Goal: Transaction & Acquisition: Purchase product/service

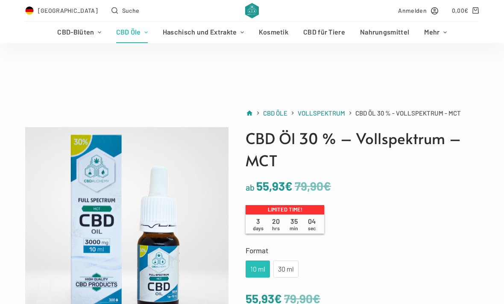
scroll to position [93, 0]
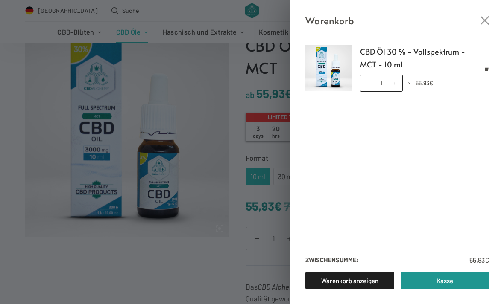
click at [453, 280] on link "Kasse" at bounding box center [444, 280] width 89 height 17
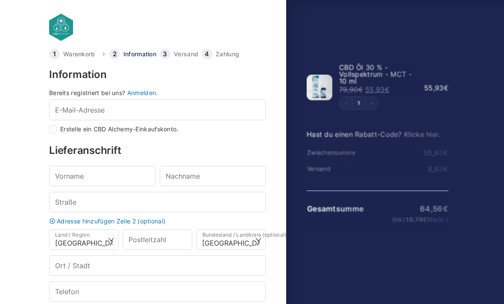
select select "DE-BE"
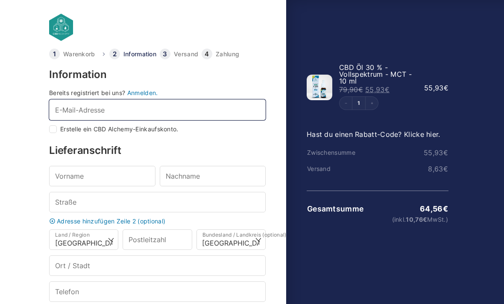
click at [58, 104] on input "E-Mail-Adresse *" at bounding box center [157, 109] width 216 height 20
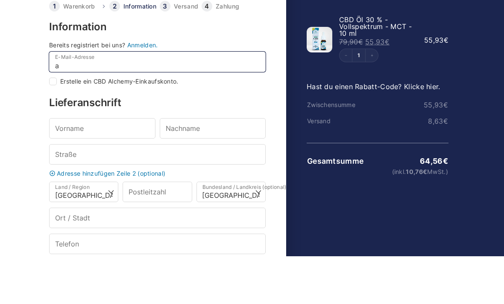
type input "ar"
checkbox input "true"
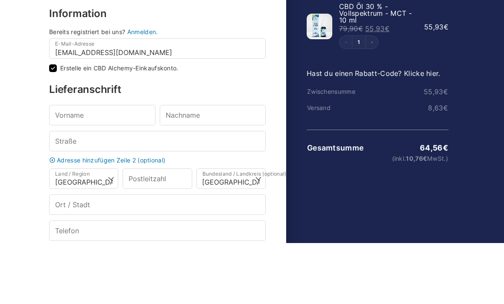
scroll to position [56, 0]
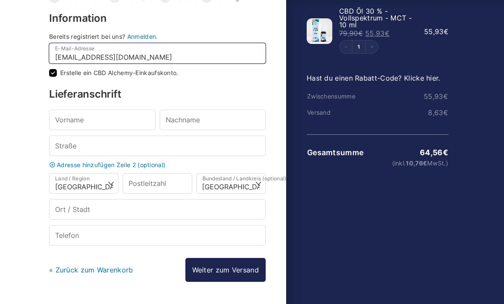
type input "[EMAIL_ADDRESS][DOMAIN_NAME]"
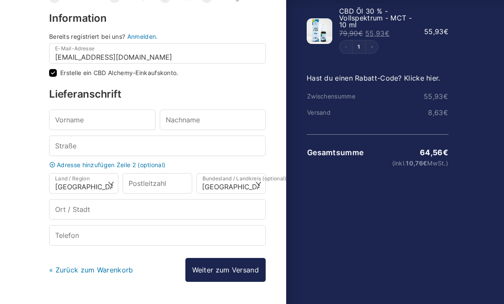
click at [54, 73] on input "Erstelle ein CBD Alchemy-Einkaufskonto." at bounding box center [53, 73] width 8 height 8
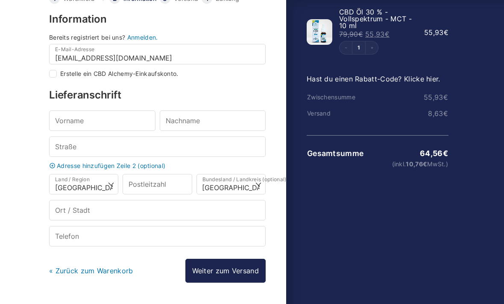
click at [55, 76] on input "Erstelle ein CBD Alchemy-Einkaufskonto." at bounding box center [53, 74] width 8 height 8
click at [53, 73] on input "Erstelle ein CBD Alchemy-Einkaufskonto." at bounding box center [53, 74] width 8 height 8
checkbox input "false"
click at [69, 117] on input "Vorname *" at bounding box center [102, 121] width 106 height 20
type input "[PERSON_NAME]"
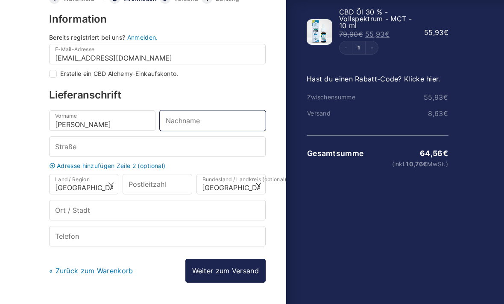
click at [232, 124] on input "Nachname *" at bounding box center [213, 121] width 106 height 20
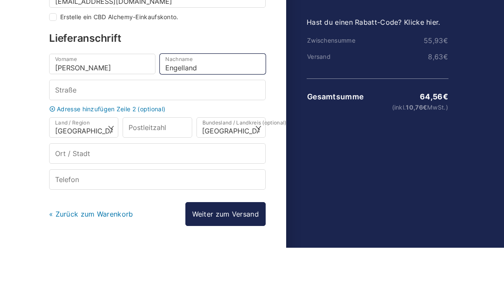
type input "Engelland"
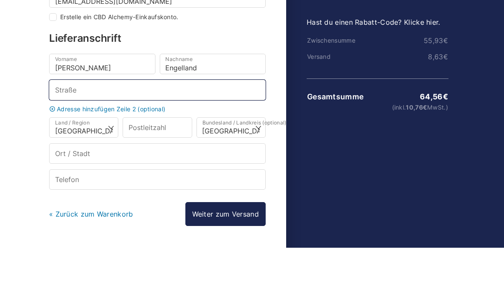
click at [74, 137] on input "Straße *" at bounding box center [157, 147] width 216 height 20
type input "[STREET_ADDRESS]"
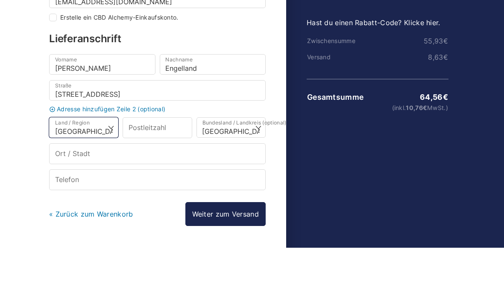
click at [78, 174] on select "Land/Region auswählen … [GEOGRAPHIC_DATA] [GEOGRAPHIC_DATA] [GEOGRAPHIC_DATA] […" at bounding box center [83, 184] width 69 height 20
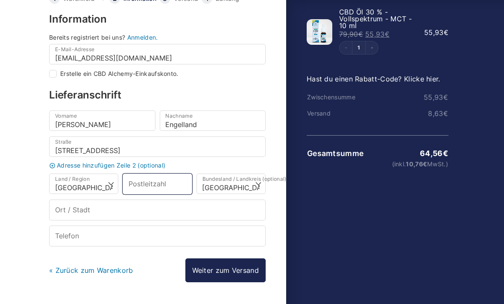
click at [181, 185] on input "Postleitzahl *" at bounding box center [156, 184] width 69 height 20
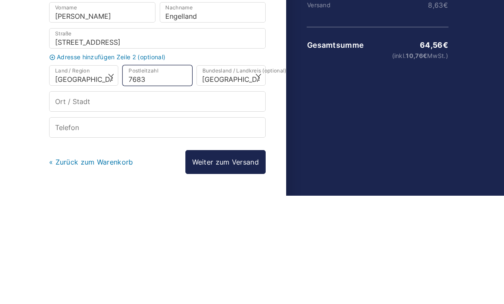
type input "76833"
select select
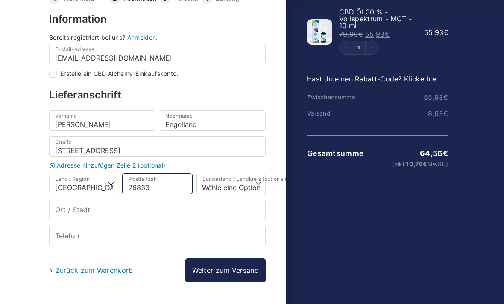
type input "76833"
click at [248, 186] on select "Wähle eine Option… [GEOGRAPHIC_DATA] [GEOGRAPHIC_DATA] [GEOGRAPHIC_DATA] [GEOGR…" at bounding box center [230, 184] width 69 height 20
select select "DE-RP"
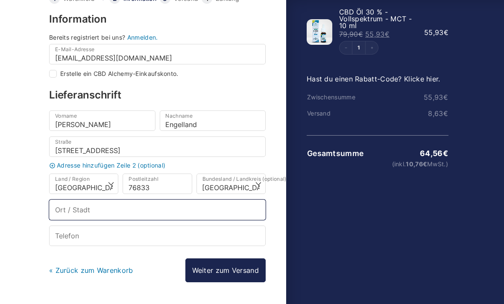
click at [236, 209] on input "Ort / Stadt *" at bounding box center [157, 210] width 216 height 20
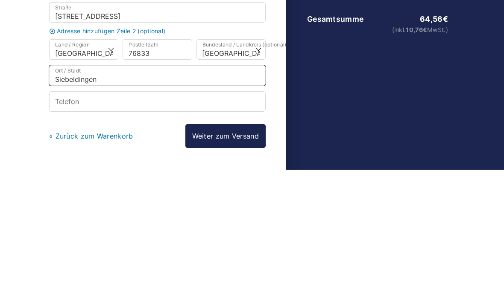
type input "Siebeldingen"
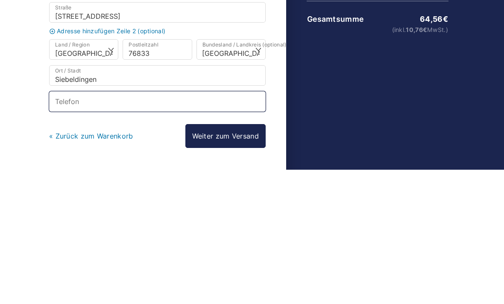
click at [67, 226] on input "Telefon *" at bounding box center [157, 236] width 216 height 20
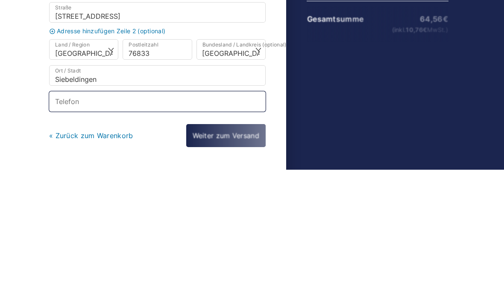
scroll to position [61, 0]
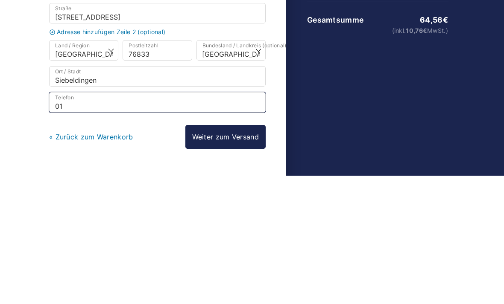
type input "0"
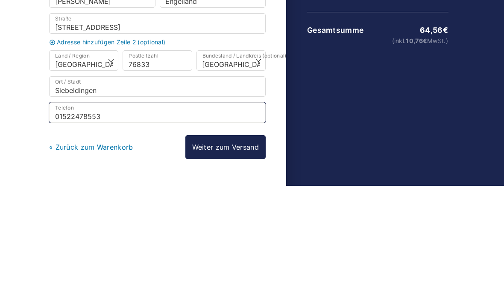
type input "015224785537"
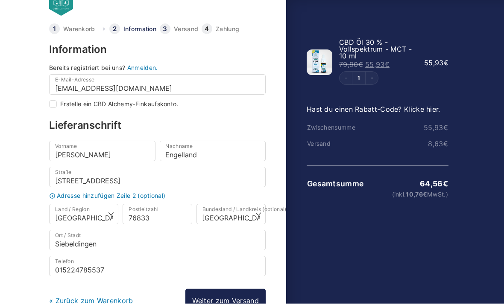
scroll to position [25, 0]
click at [249, 303] on link "Weiter zum Versand" at bounding box center [225, 301] width 80 height 24
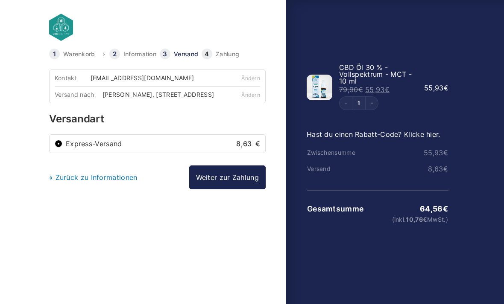
click at [58, 148] on input "Express-Versand 8,63 €" at bounding box center [59, 144] width 8 height 8
click at [56, 148] on input "Express-Versand 8,63 €" at bounding box center [59, 144] width 8 height 8
click at [62, 148] on input "Express-Versand 8,63 €" at bounding box center [59, 144] width 8 height 8
click at [231, 181] on link "Weiter zur Zahlung" at bounding box center [227, 178] width 76 height 24
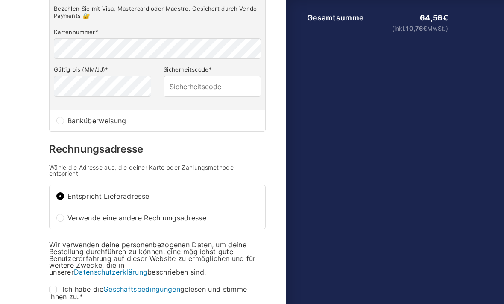
scroll to position [191, 0]
click at [60, 125] on input "Banküberweisung" at bounding box center [60, 121] width 8 height 8
radio input "true"
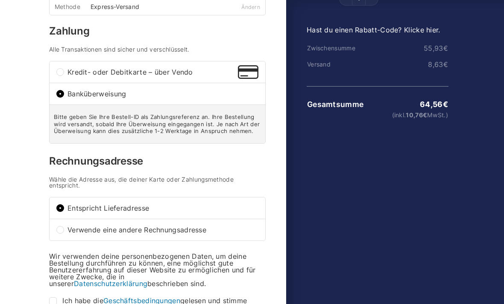
scroll to position [105, 0]
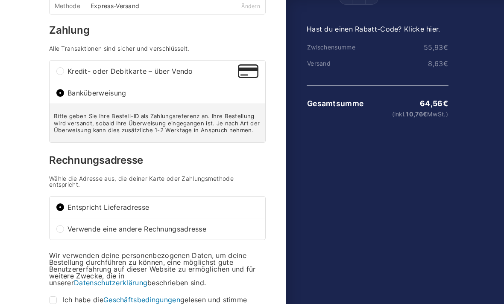
click at [65, 71] on div "Kredit- oder Debitkarte – über Vendo" at bounding box center [157, 71] width 215 height 21
radio input "true"
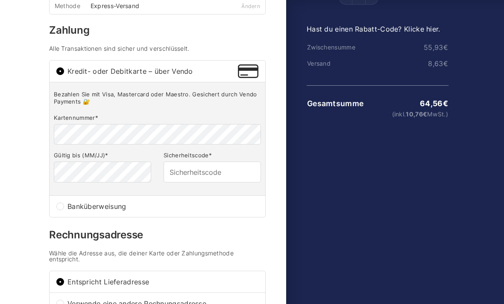
click at [61, 210] on input "Banküberweisung" at bounding box center [60, 207] width 8 height 8
radio input "true"
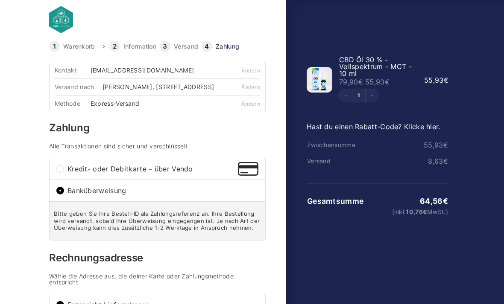
scroll to position [0, 0]
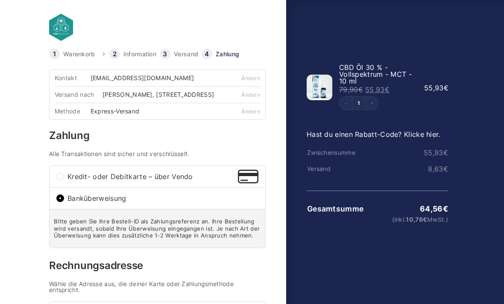
click at [242, 119] on div "Ändern" at bounding box center [243, 111] width 34 height 17
click at [254, 115] on link "Ändern" at bounding box center [250, 111] width 19 height 6
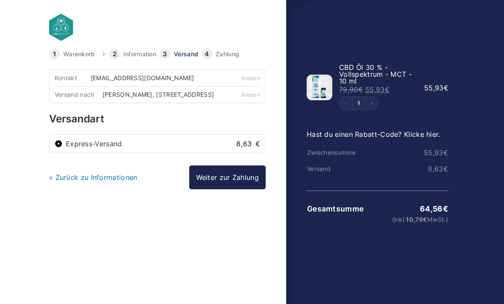
click at [55, 148] on input "Express-Versand 8,63 €" at bounding box center [59, 144] width 8 height 8
